Goal: Transaction & Acquisition: Purchase product/service

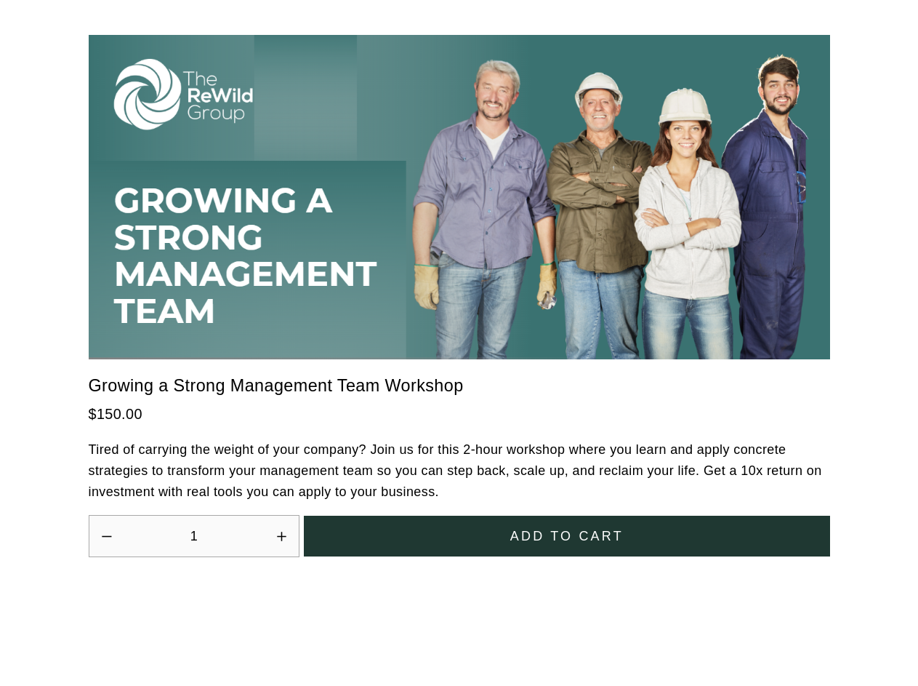
scroll to position [4023, 0]
click at [281, 532] on icon "Increase quantity by 1" at bounding box center [281, 536] width 9 height 9
type input "2"
click at [567, 527] on span "Add to cart" at bounding box center [567, 537] width 113 height 20
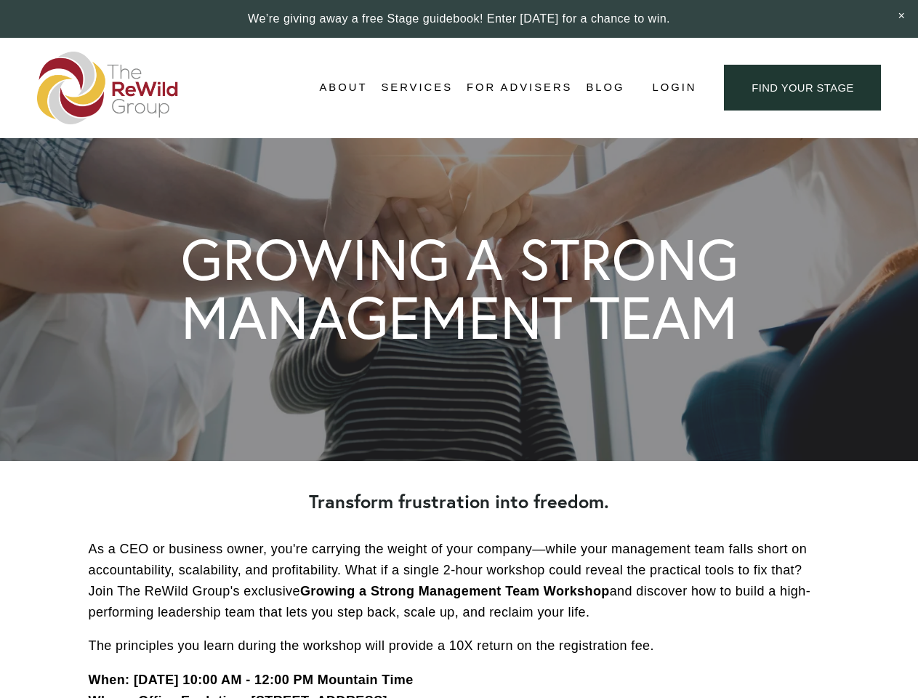
click at [673, 88] on span "Login" at bounding box center [674, 88] width 44 height 20
